Goal: Transaction & Acquisition: Subscribe to service/newsletter

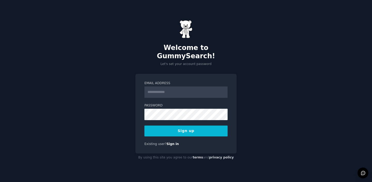
click at [181, 89] on input "Email Address" at bounding box center [185, 91] width 83 height 11
type input "**********"
click at [144, 125] on button "Sign up" at bounding box center [185, 130] width 83 height 11
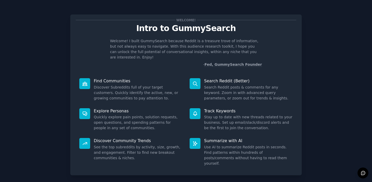
scroll to position [20, 0]
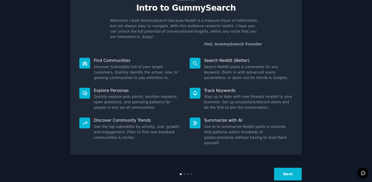
click at [288, 167] on button "Next" at bounding box center [288, 173] width 28 height 13
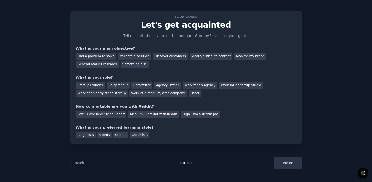
click at [290, 161] on div "Next" at bounding box center [263, 162] width 77 height 13
click at [139, 56] on div "Validate a solution" at bounding box center [134, 56] width 33 height 6
click at [166, 57] on div "Discover customers" at bounding box center [170, 56] width 35 height 6
click at [134, 56] on div "Validate a solution" at bounding box center [134, 56] width 33 height 6
click at [90, 85] on div "Startup Founder" at bounding box center [90, 85] width 29 height 6
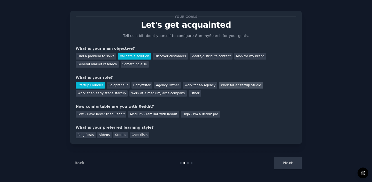
click at [235, 86] on div "Work for a Startup Studio" at bounding box center [241, 85] width 44 height 6
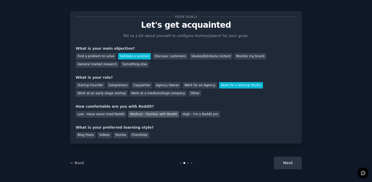
click at [159, 114] on div "Medium - Familiar with Reddit" at bounding box center [153, 114] width 51 height 6
click at [141, 134] on div "Checklists" at bounding box center [140, 135] width 20 height 6
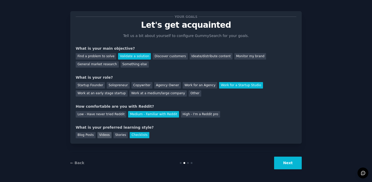
click at [106, 134] on div "Videos" at bounding box center [104, 135] width 14 height 6
click at [122, 135] on div "Stories" at bounding box center [120, 135] width 14 height 6
click at [139, 135] on div "Checklists" at bounding box center [140, 135] width 20 height 6
click at [295, 165] on button "Next" at bounding box center [288, 162] width 28 height 13
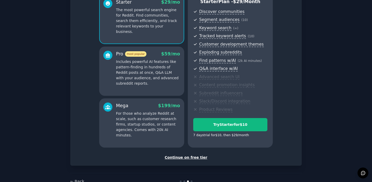
scroll to position [52, 0]
click at [189, 157] on div "Continue on free tier" at bounding box center [186, 156] width 221 height 5
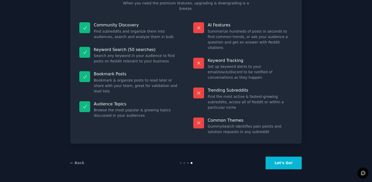
scroll to position [20, 0]
